Goal: Task Accomplishment & Management: Use online tool/utility

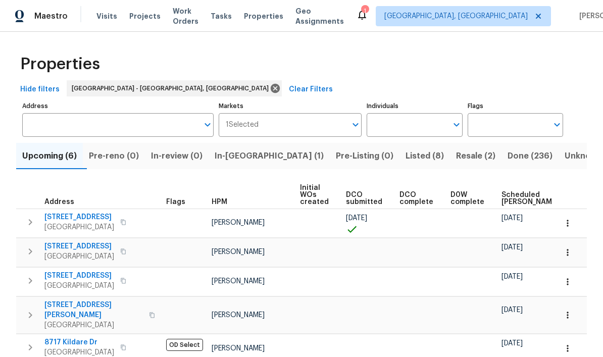
click at [406, 156] on span "Listed (8)" at bounding box center [425, 156] width 38 height 14
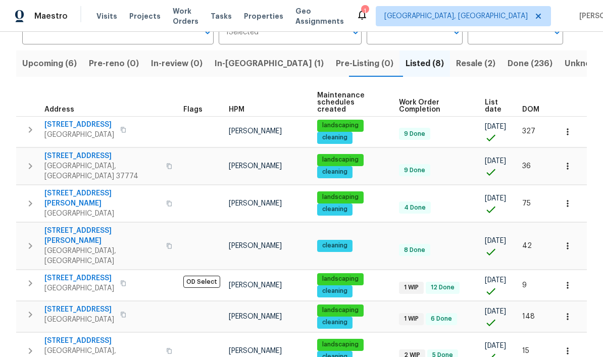
scroll to position [94, 0]
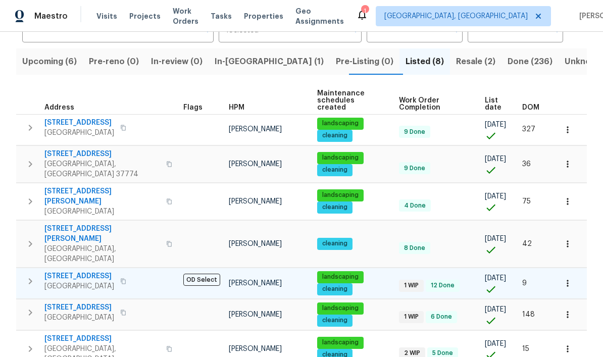
click at [93, 271] on span "42 Palisades Pkwy" at bounding box center [79, 276] width 70 height 10
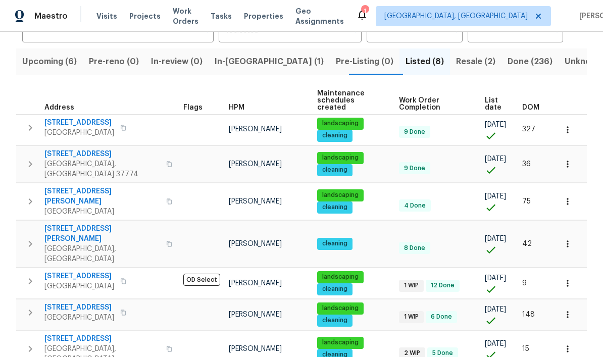
scroll to position [0, 0]
click at [306, 357] on html "Maestro Visits Projects Work Orders Tasks Properties Geo Assignments 1 Knoxvill…" at bounding box center [301, 178] width 603 height 357
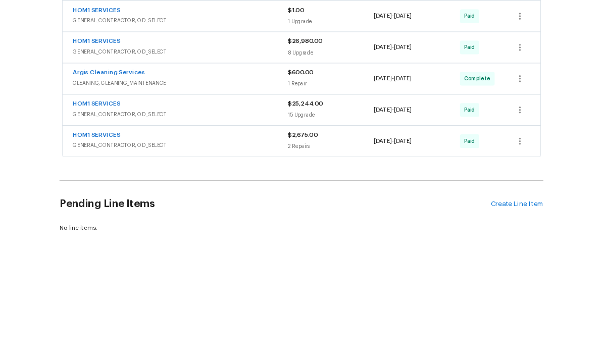
scroll to position [441, 0]
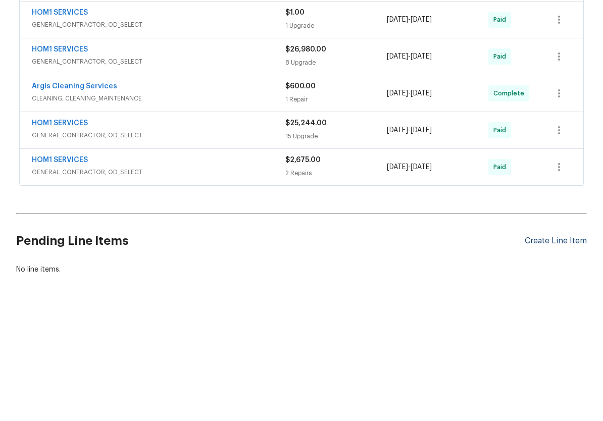
click at [556, 324] on div "Create Line Item" at bounding box center [556, 329] width 62 height 10
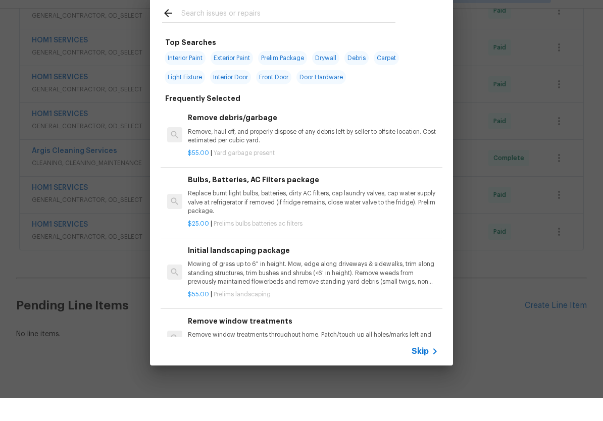
click at [367, 30] on input "text" at bounding box center [288, 37] width 214 height 15
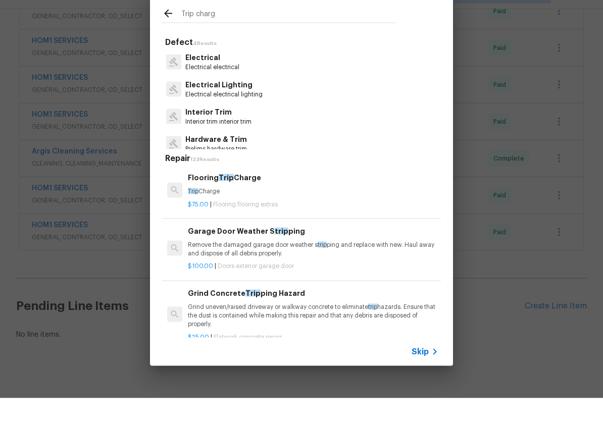
type input "Trip charge"
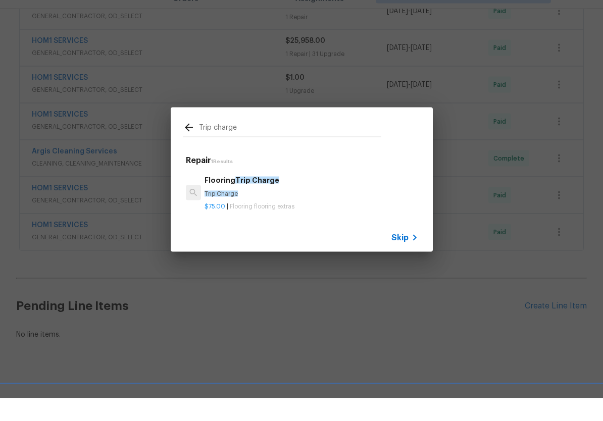
click at [380, 213] on p "Trip Charge" at bounding box center [311, 217] width 213 height 9
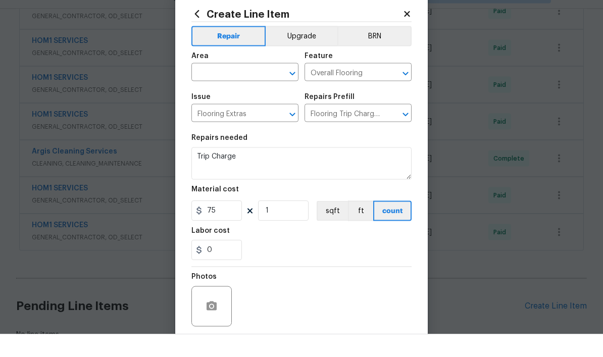
click at [380, 209] on div "Material cost" at bounding box center [301, 215] width 220 height 13
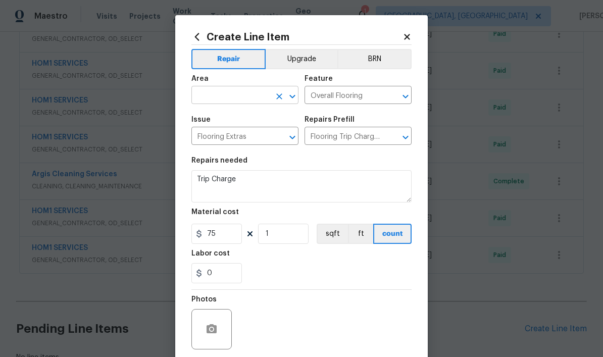
click at [244, 101] on input "text" at bounding box center [230, 96] width 79 height 16
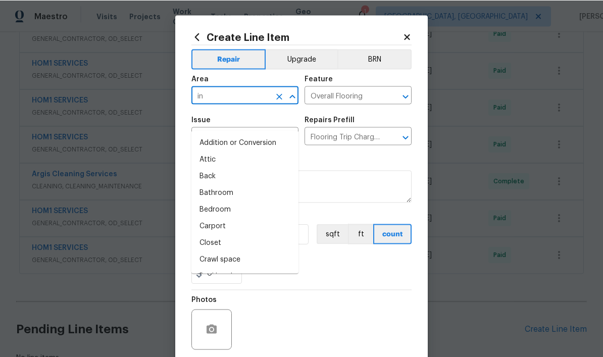
scroll to position [23, 0]
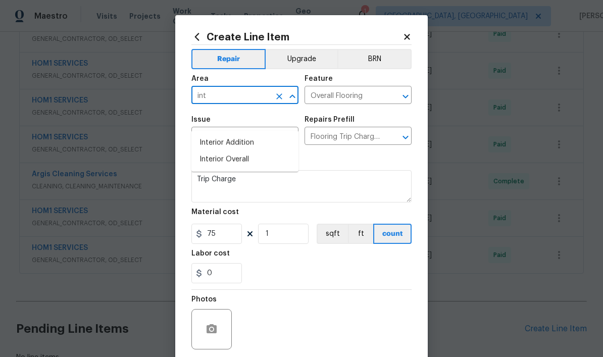
click at [267, 151] on li "Interior Overall" at bounding box center [244, 159] width 107 height 17
type input "Interior Overall"
click at [382, 97] on input "Overall Flooring" at bounding box center [344, 96] width 79 height 16
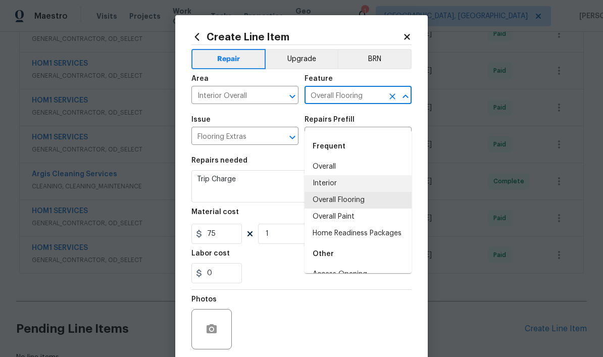
click at [367, 175] on li "Interior" at bounding box center [358, 183] width 107 height 17
type input "Interior"
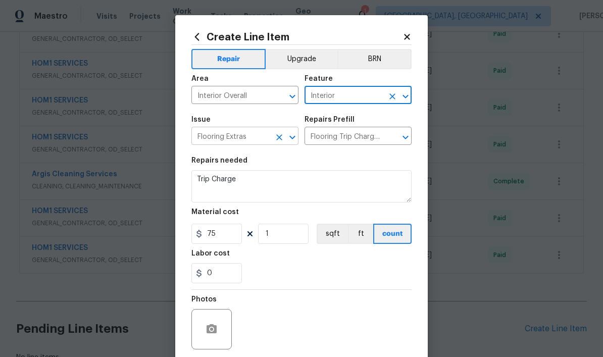
click at [260, 141] on input "Flooring Extras" at bounding box center [230, 137] width 79 height 16
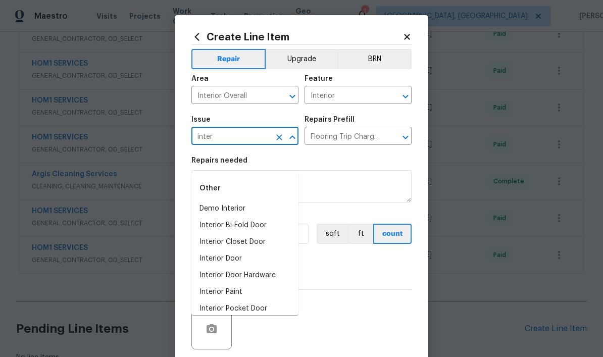
scroll to position [19, 0]
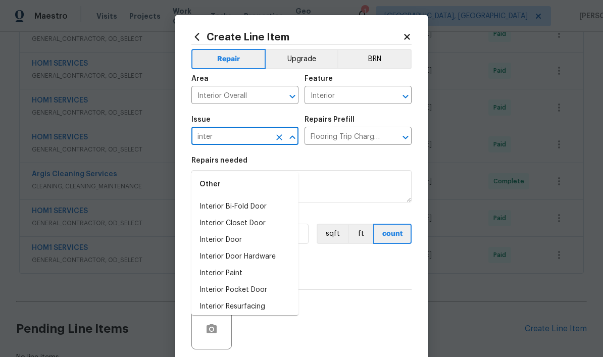
click at [271, 315] on li "Interior Trim" at bounding box center [244, 323] width 107 height 17
type input "Interior Trim"
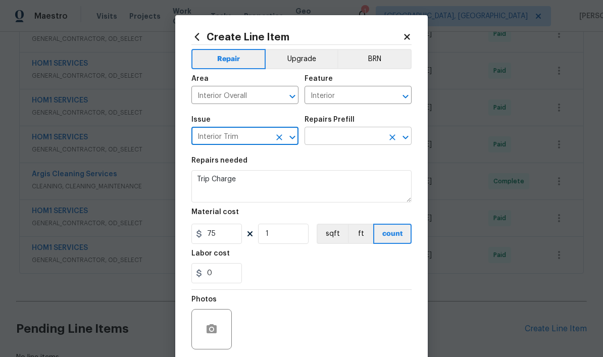
click at [358, 145] on input "text" at bounding box center [344, 137] width 79 height 16
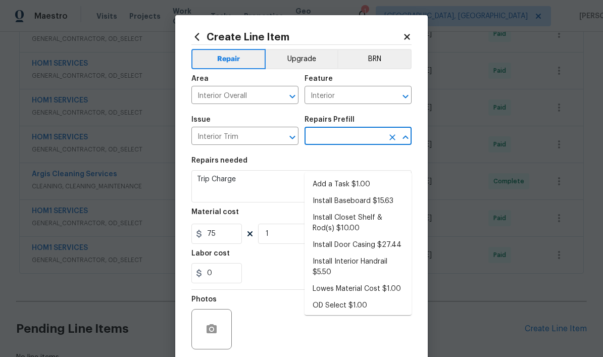
click at [374, 176] on li "Add a Task $1.00" at bounding box center [358, 184] width 107 height 17
type input "Add a Task $1.00"
type input "Interior Trim"
type textarea "HPM to detail"
type input "Add a Task $1.00"
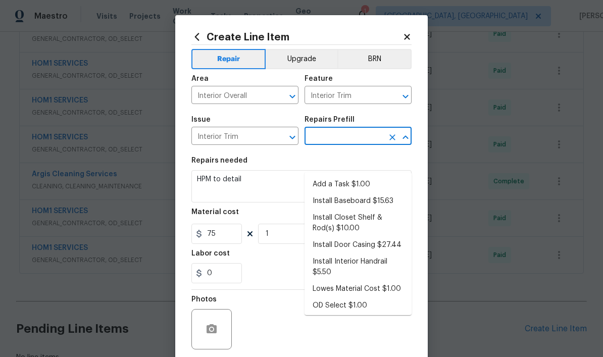
type input "1"
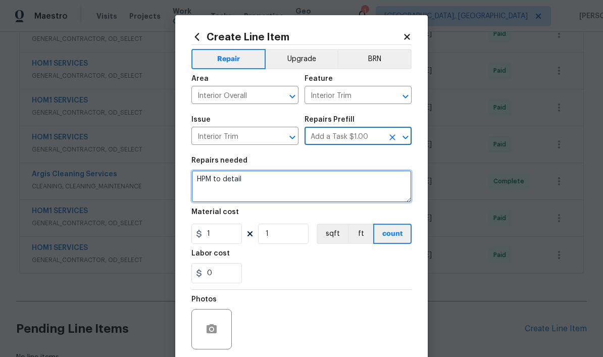
click at [338, 188] on textarea "HPM to detail" at bounding box center [301, 186] width 220 height 32
click at [344, 187] on textarea "HPM to detail" at bounding box center [301, 186] width 220 height 32
type textarea "H"
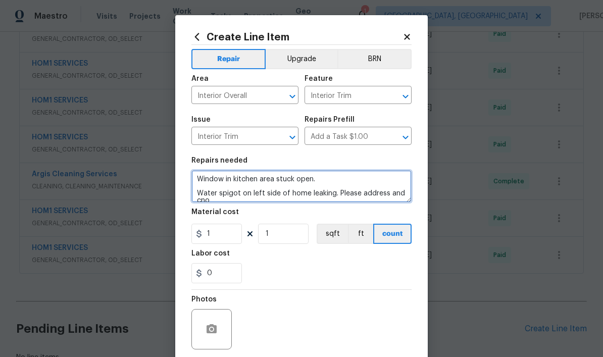
scroll to position [3, 0]
type textarea "Window in kitchen area stuck open. Water spigot on left side of home leaking. P…"
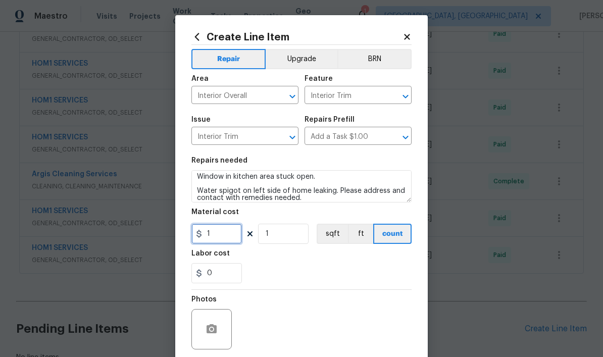
click at [223, 225] on input "1" at bounding box center [216, 234] width 51 height 20
click at [223, 225] on figure "Material cost 1 1 sqft ft count" at bounding box center [301, 226] width 220 height 35
click at [224, 244] on input "1" at bounding box center [216, 234] width 51 height 20
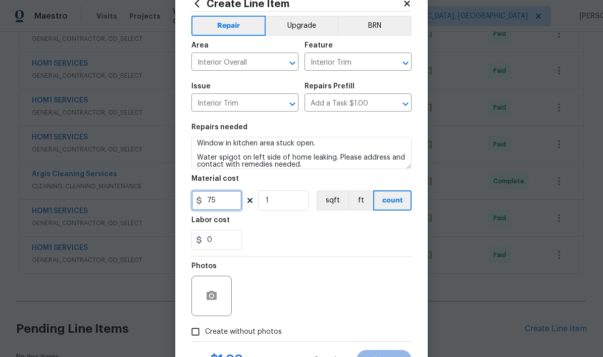
scroll to position [36, 0]
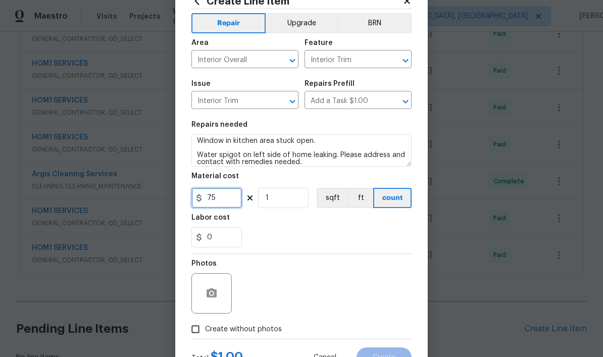
type input "75"
click at [206, 299] on icon "button" at bounding box center [212, 293] width 12 height 12
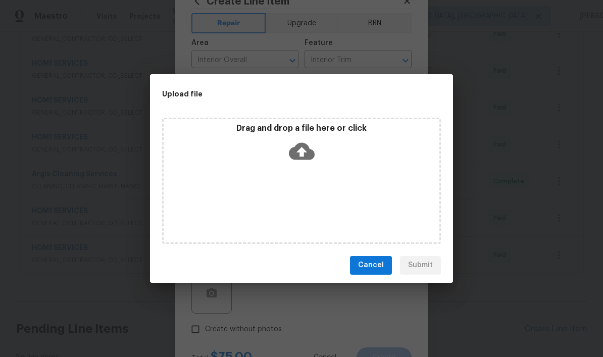
scroll to position [23, 0]
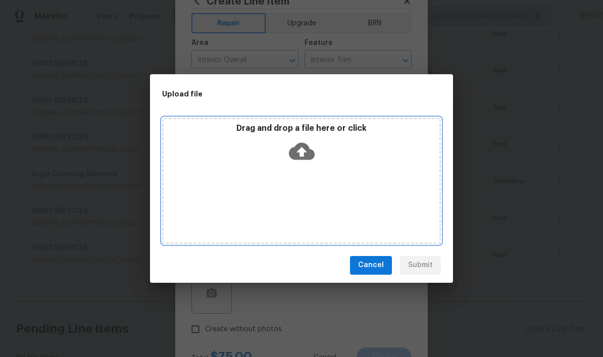
click at [327, 197] on div "Drag and drop a file here or click" at bounding box center [301, 181] width 279 height 126
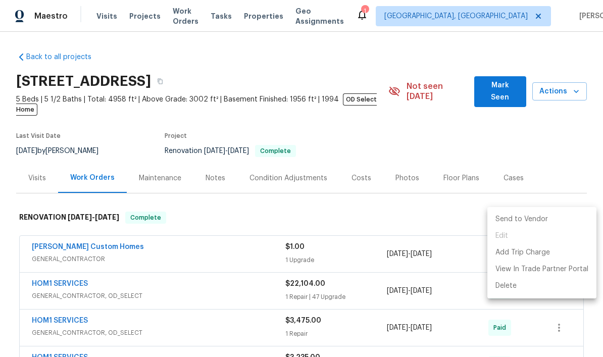
scroll to position [550, 0]
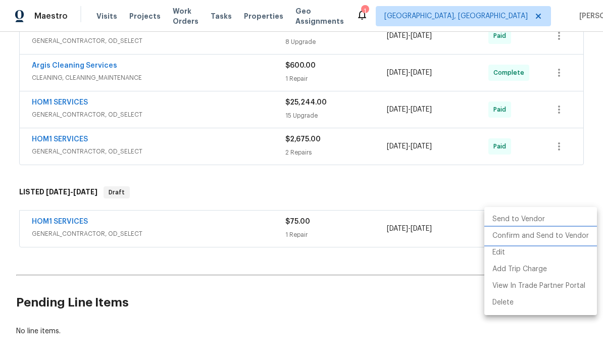
click at [554, 236] on li "Confirm and Send to Vendor" at bounding box center [540, 236] width 113 height 17
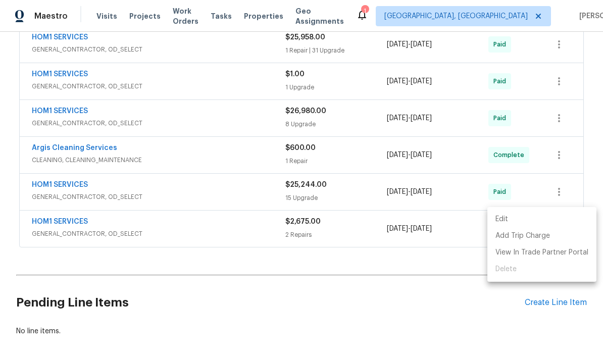
click at [412, 271] on div at bounding box center [301, 178] width 603 height 357
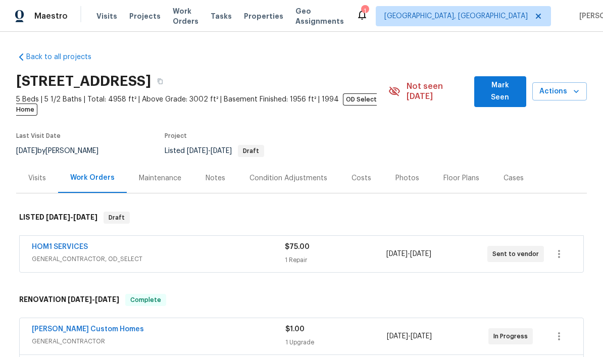
scroll to position [0, 0]
